Goal: Task Accomplishment & Management: Manage account settings

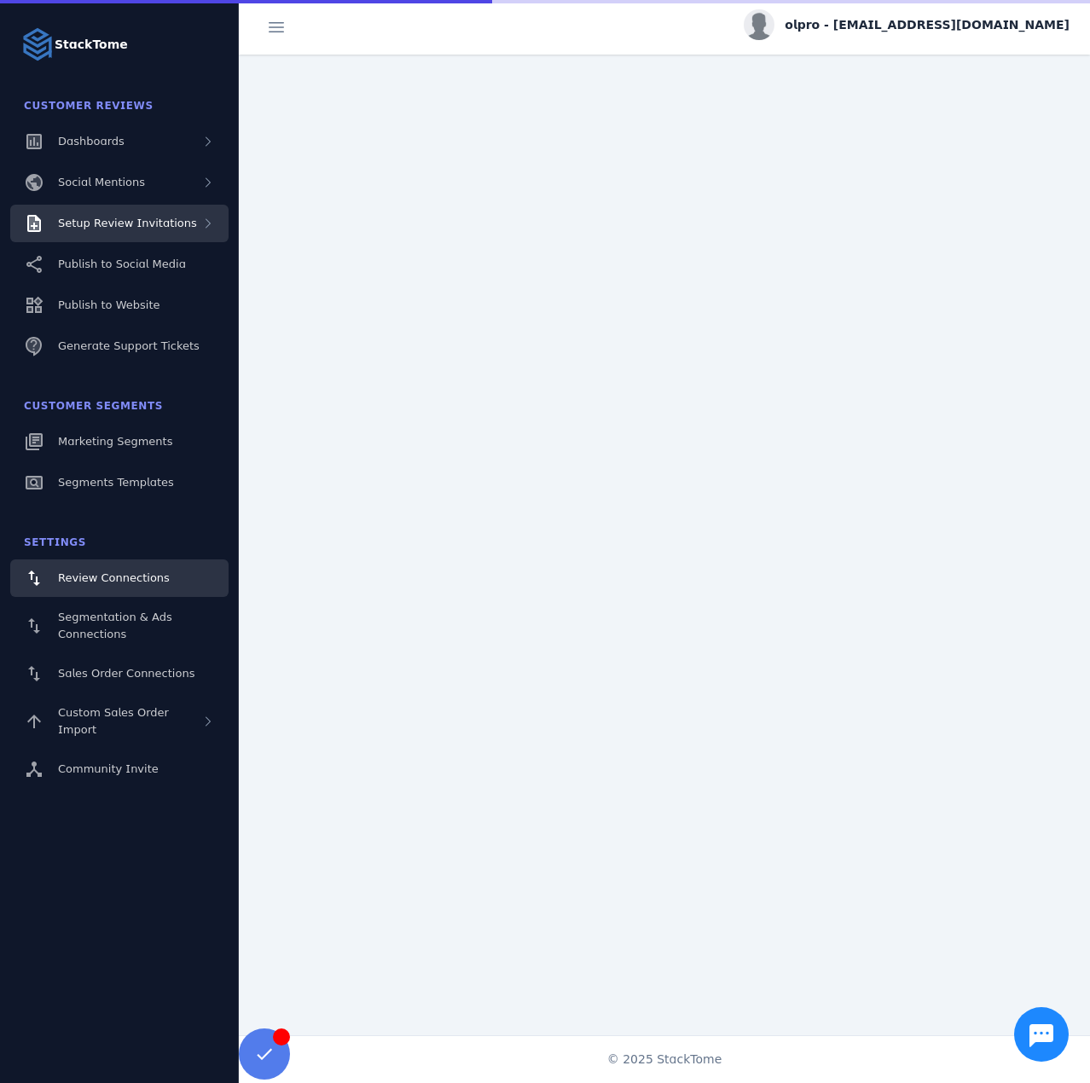
click at [136, 232] on div "Setup Review Invitations" at bounding box center [119, 224] width 218 height 38
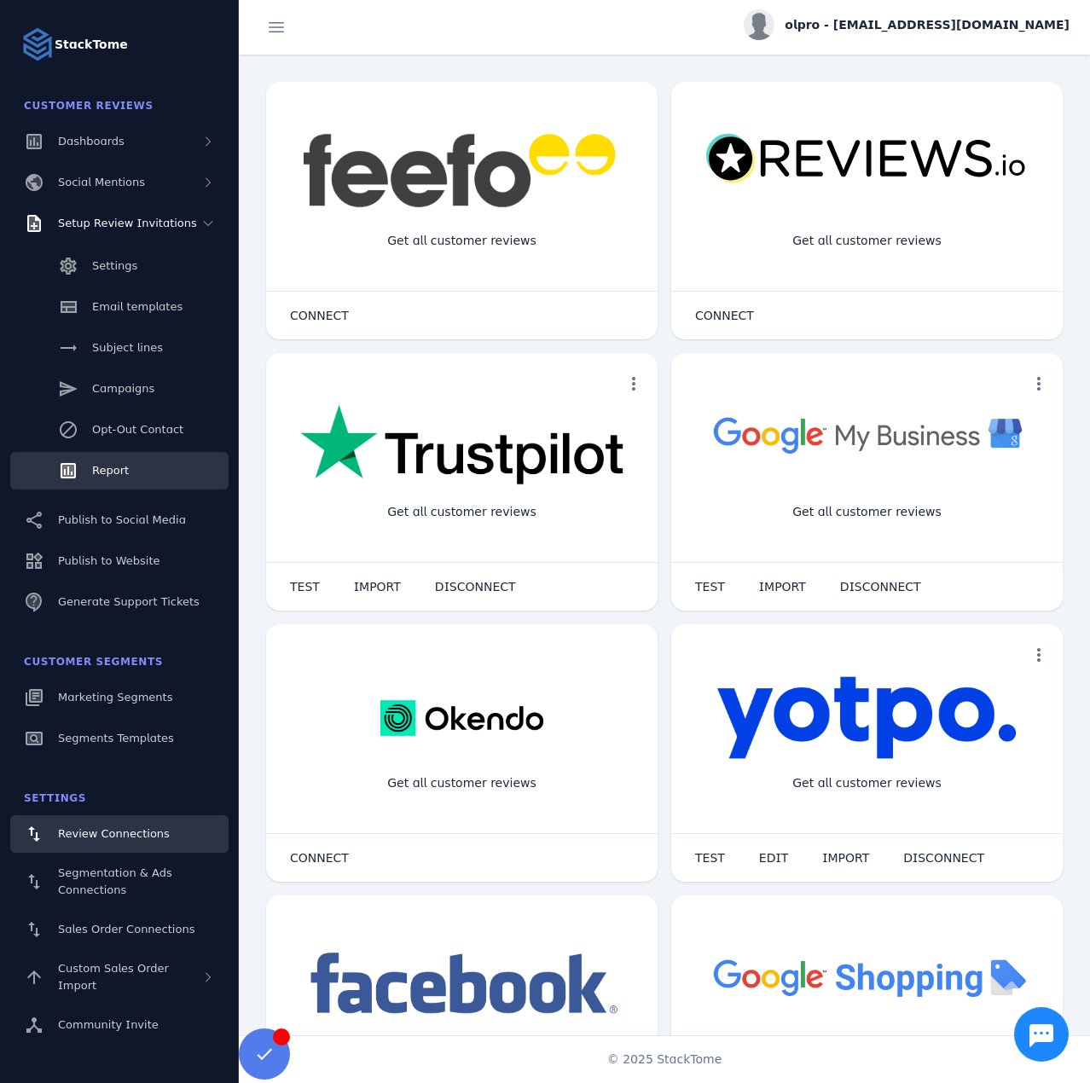
click at [113, 473] on span "Report" at bounding box center [110, 470] width 37 height 13
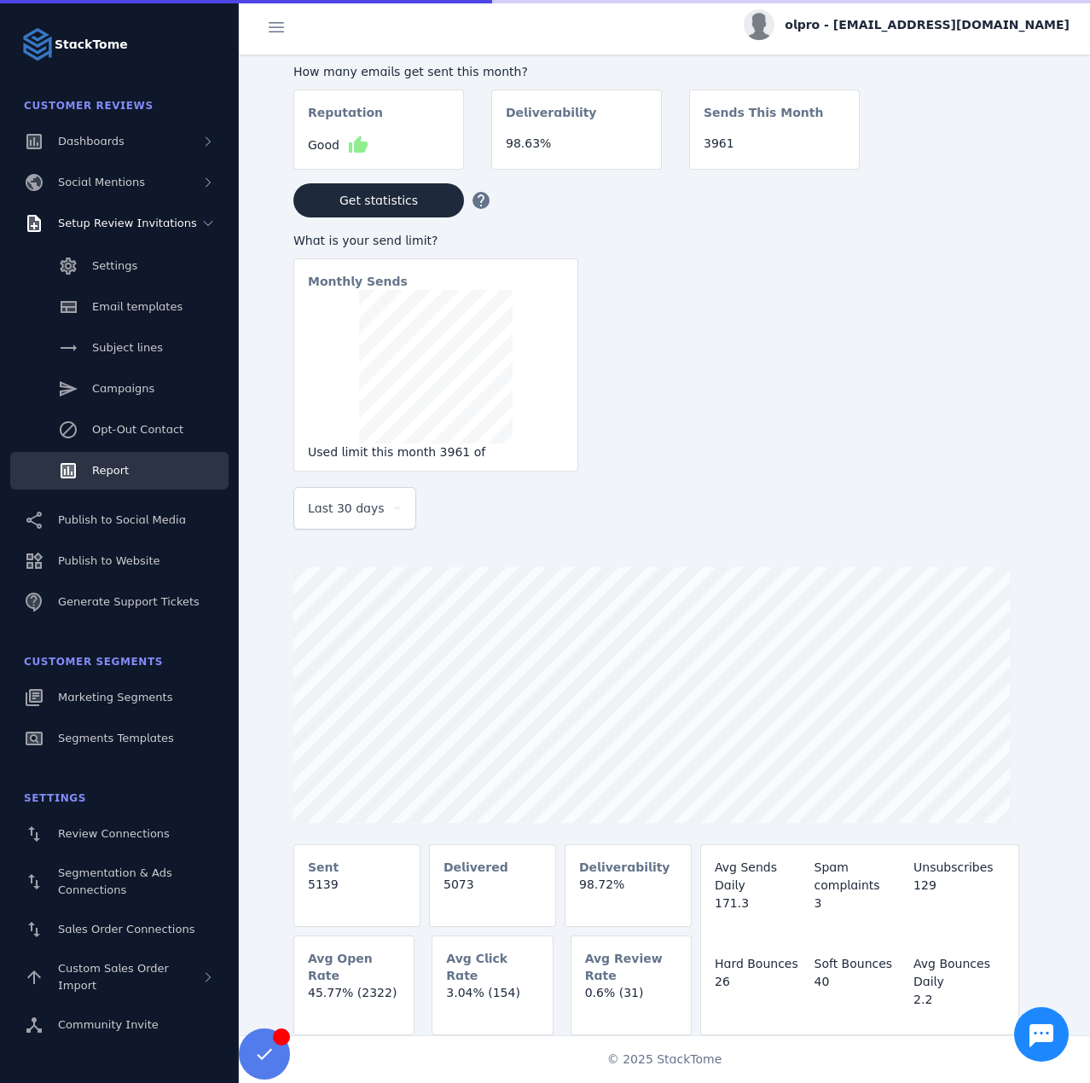
click at [387, 523] on div "Last 30 days" at bounding box center [355, 508] width 94 height 41
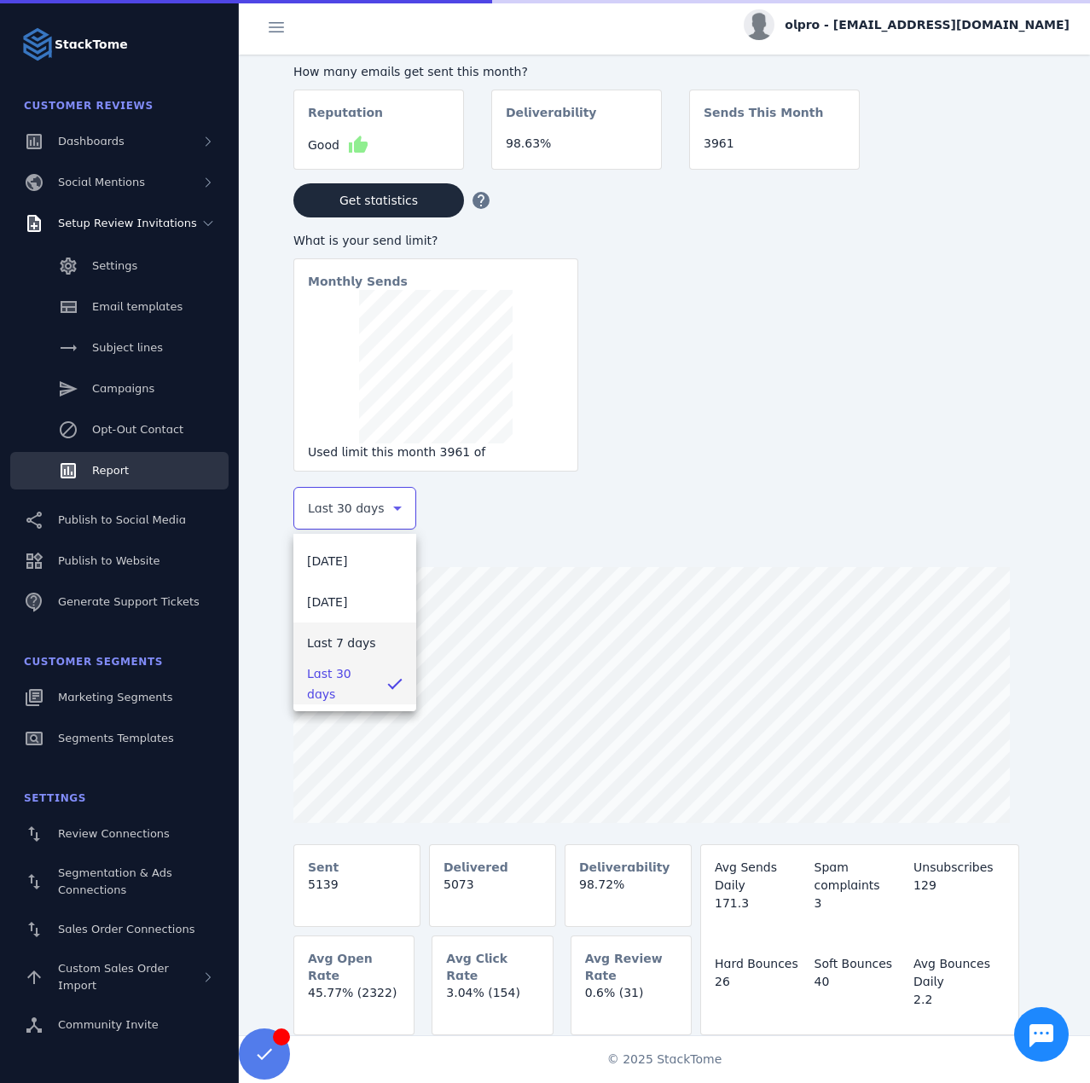
click at [337, 649] on span "Last 7 days" at bounding box center [341, 643] width 69 height 20
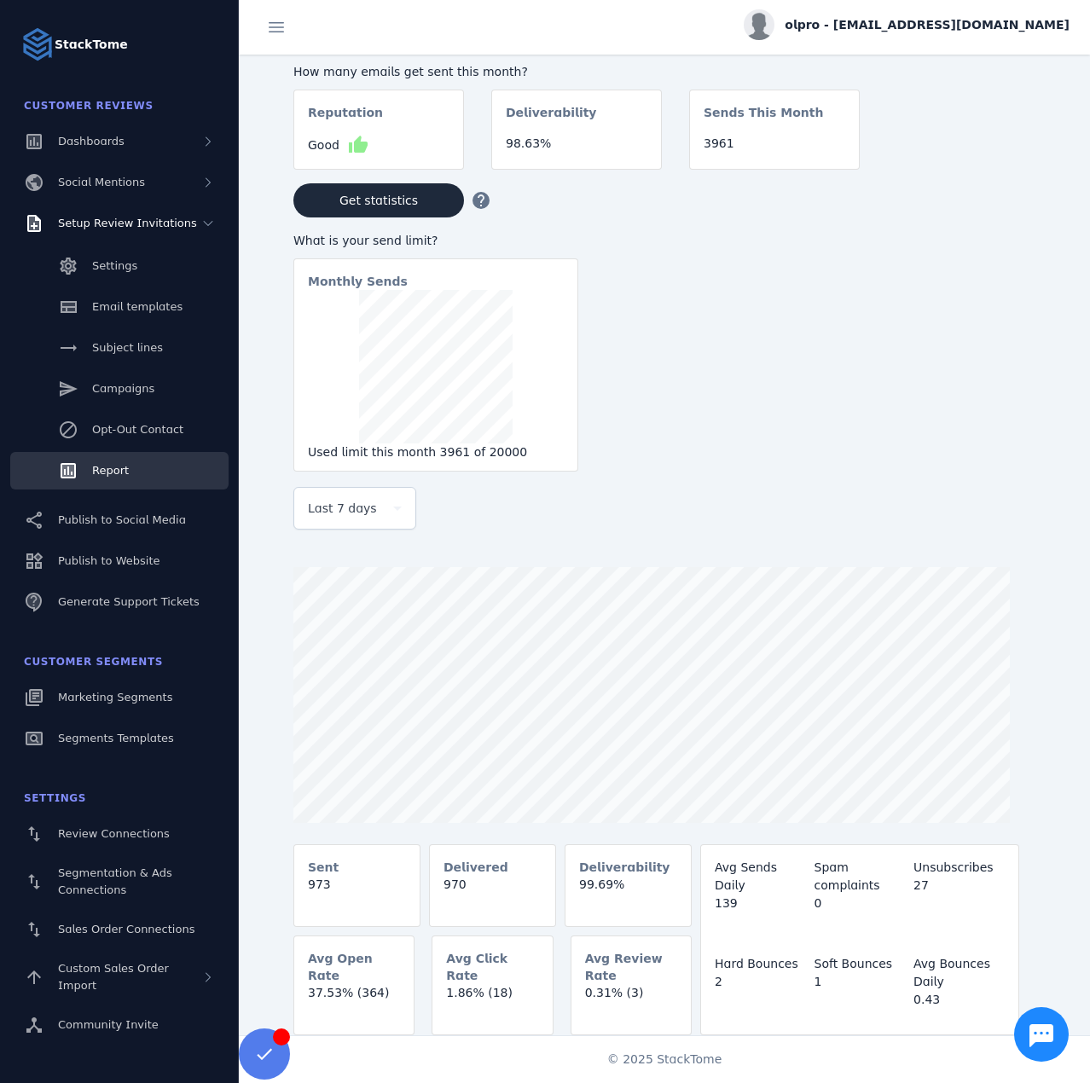
click at [946, 32] on span "olpro - [EMAIL_ADDRESS][DOMAIN_NAME]" at bounding box center [927, 25] width 285 height 18
click at [984, 145] on button "Sign out" at bounding box center [1008, 164] width 123 height 41
